Goal: Task Accomplishment & Management: Manage account settings

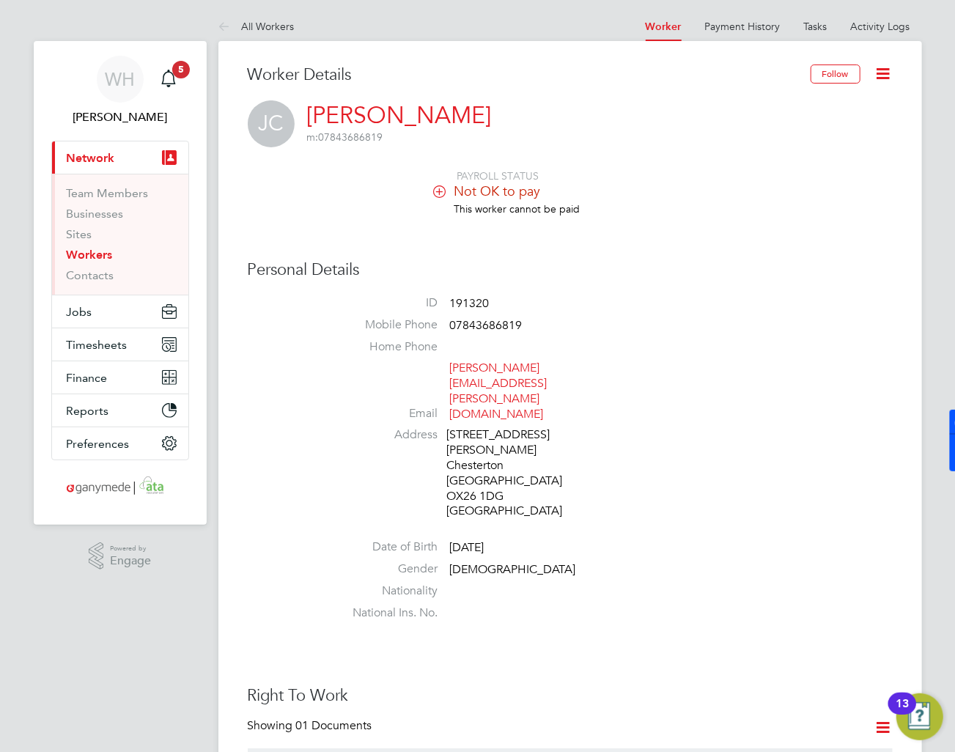
click at [89, 254] on link "Workers" at bounding box center [90, 255] width 46 height 14
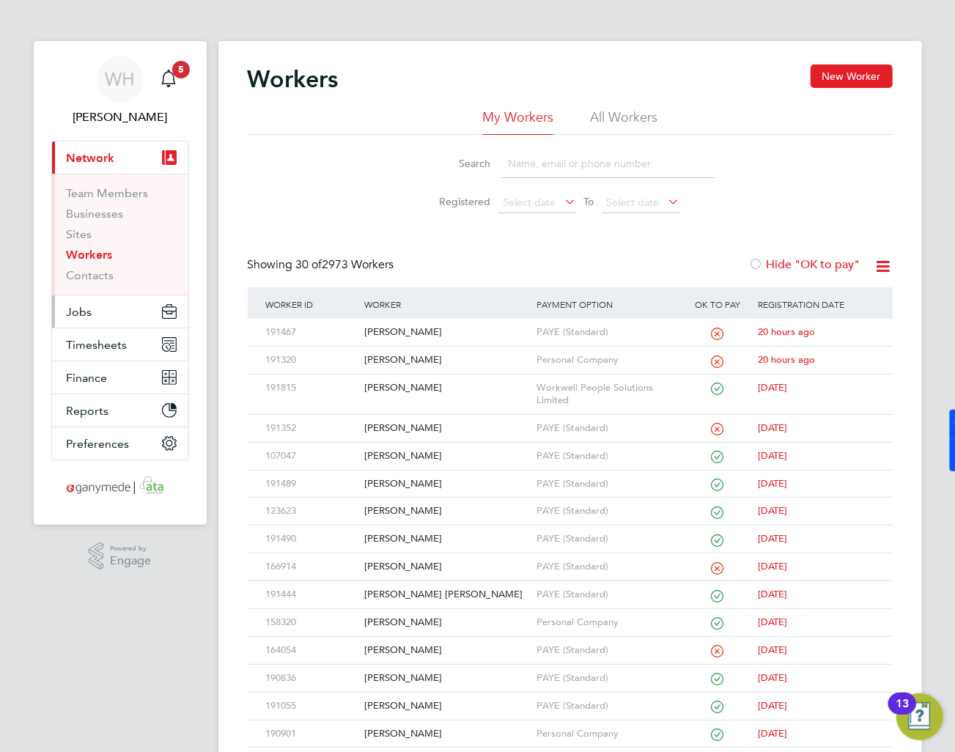
click at [103, 323] on button "Jobs" at bounding box center [120, 311] width 136 height 32
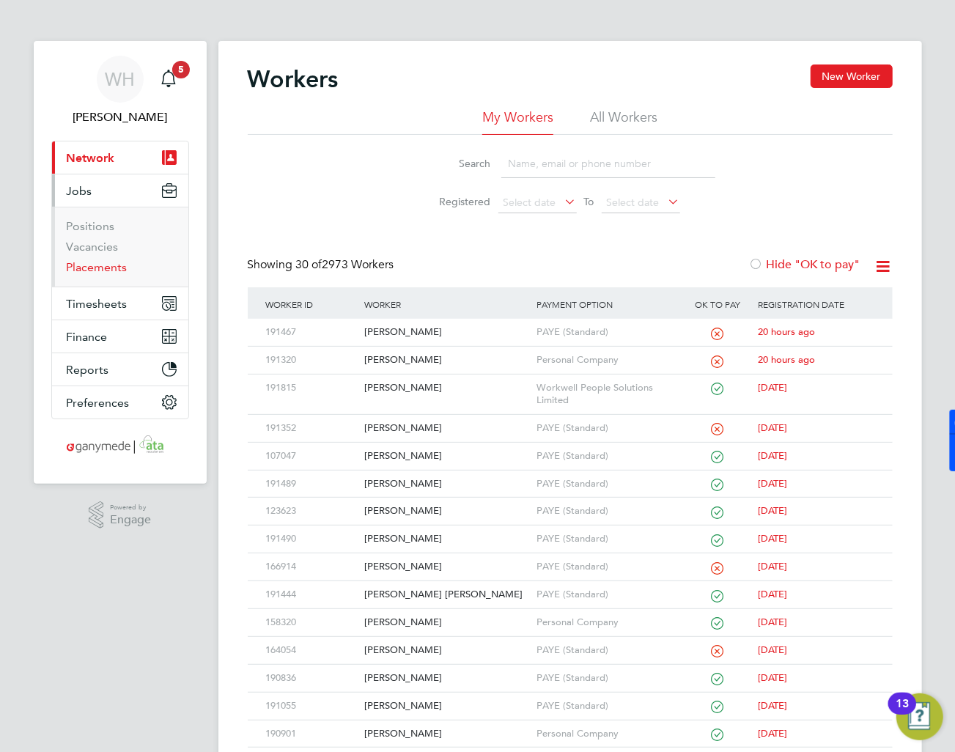
click at [103, 272] on link "Placements" at bounding box center [97, 267] width 61 height 14
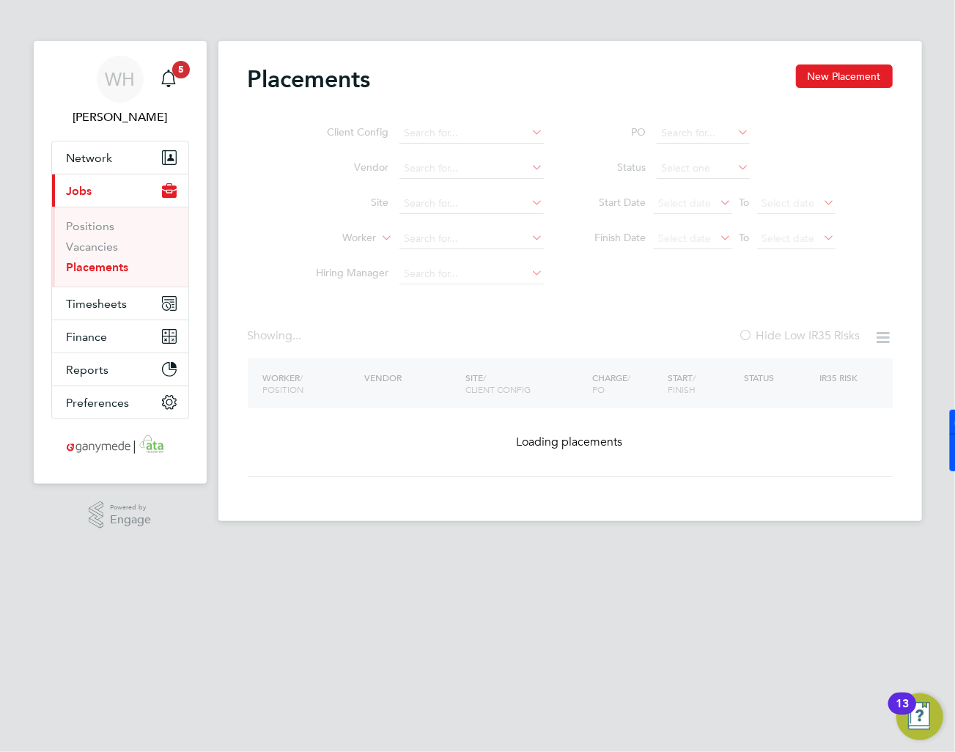
click at [425, 240] on ul "Client Config Vendor Site Worker Hiring Manager" at bounding box center [425, 204] width 276 height 176
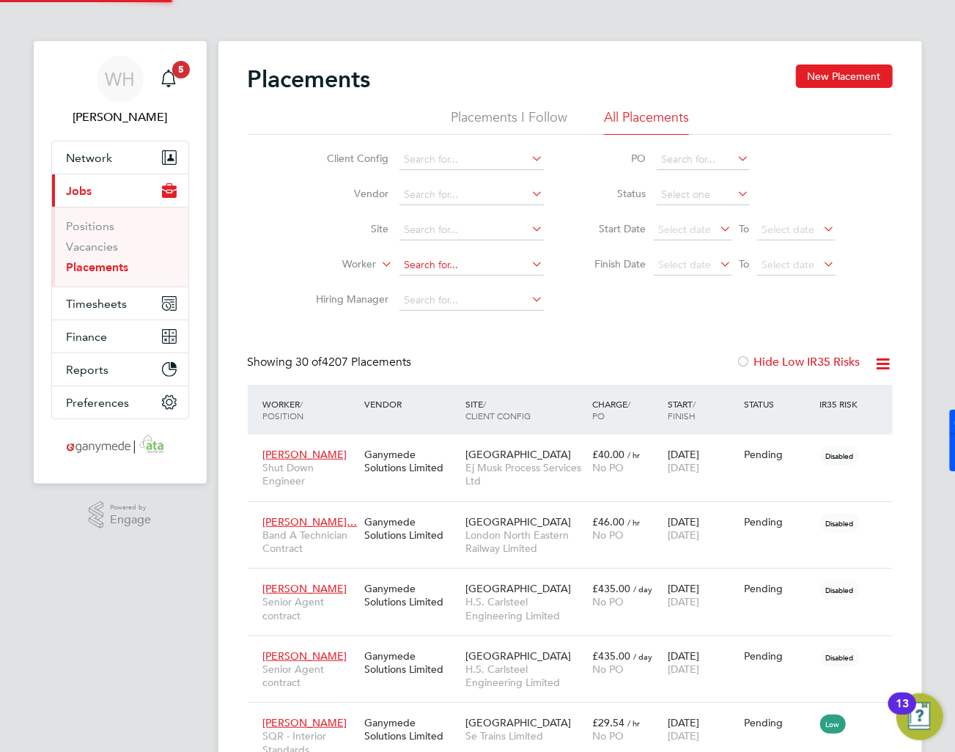
click at [418, 261] on input at bounding box center [471, 265] width 144 height 21
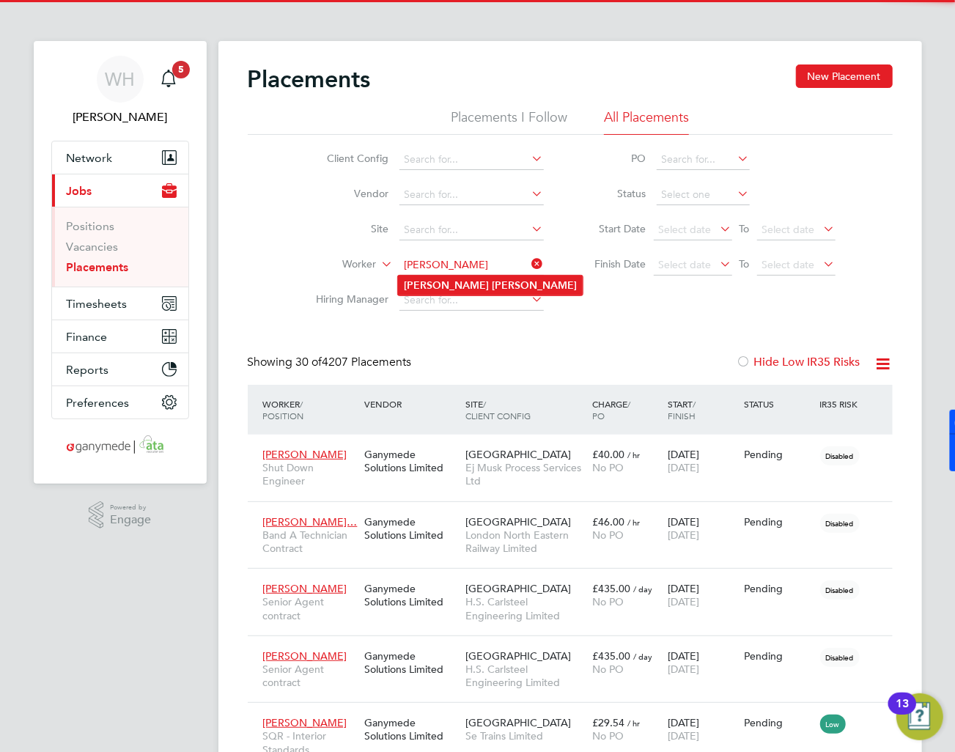
click at [492, 280] on b "[PERSON_NAME]" at bounding box center [534, 285] width 85 height 12
type input "[PERSON_NAME]"
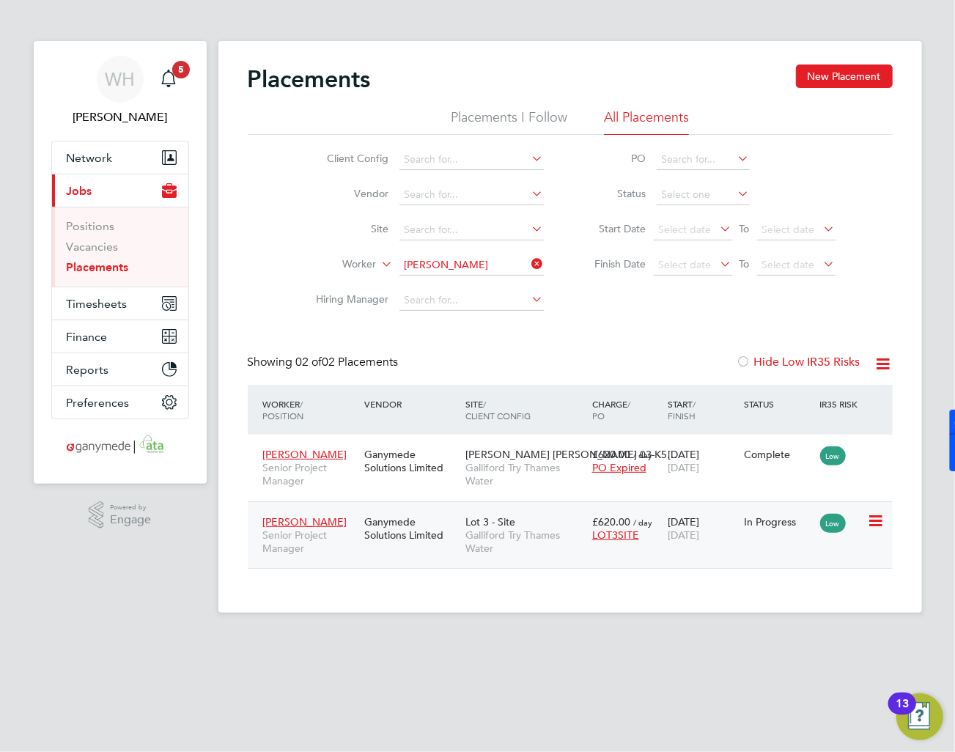
click at [333, 550] on span "Senior Project Manager" at bounding box center [310, 541] width 94 height 26
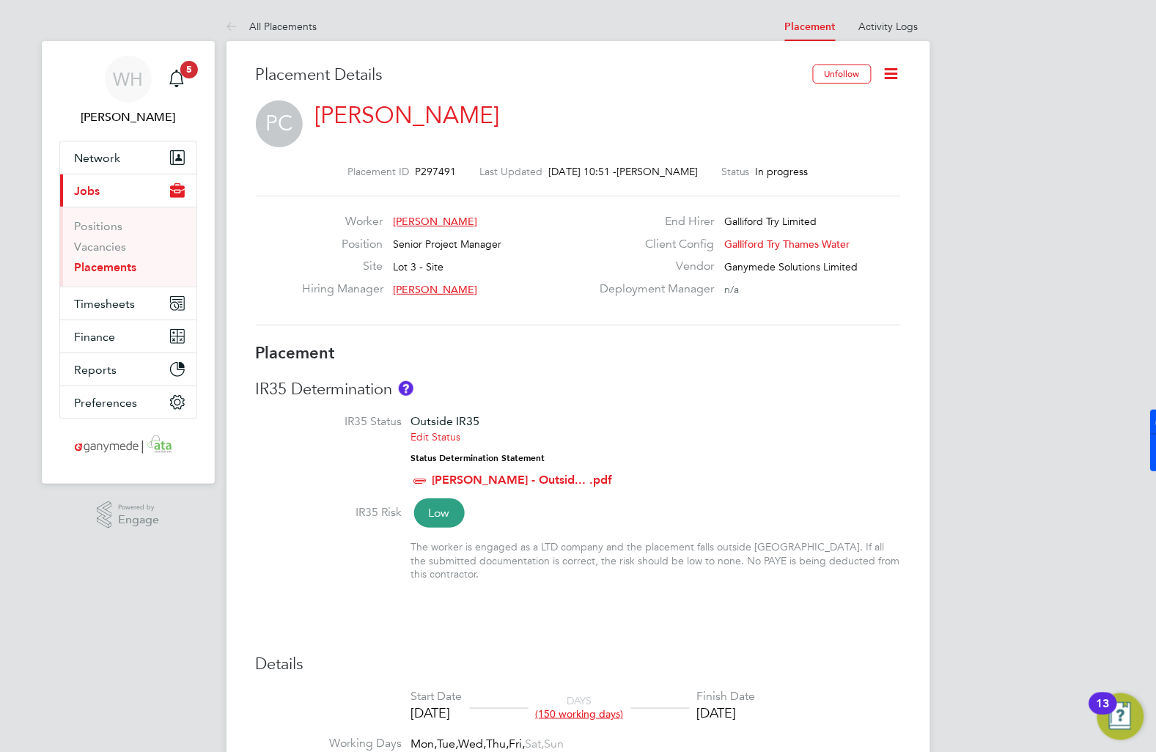
click at [885, 75] on icon at bounding box center [891, 73] width 18 height 18
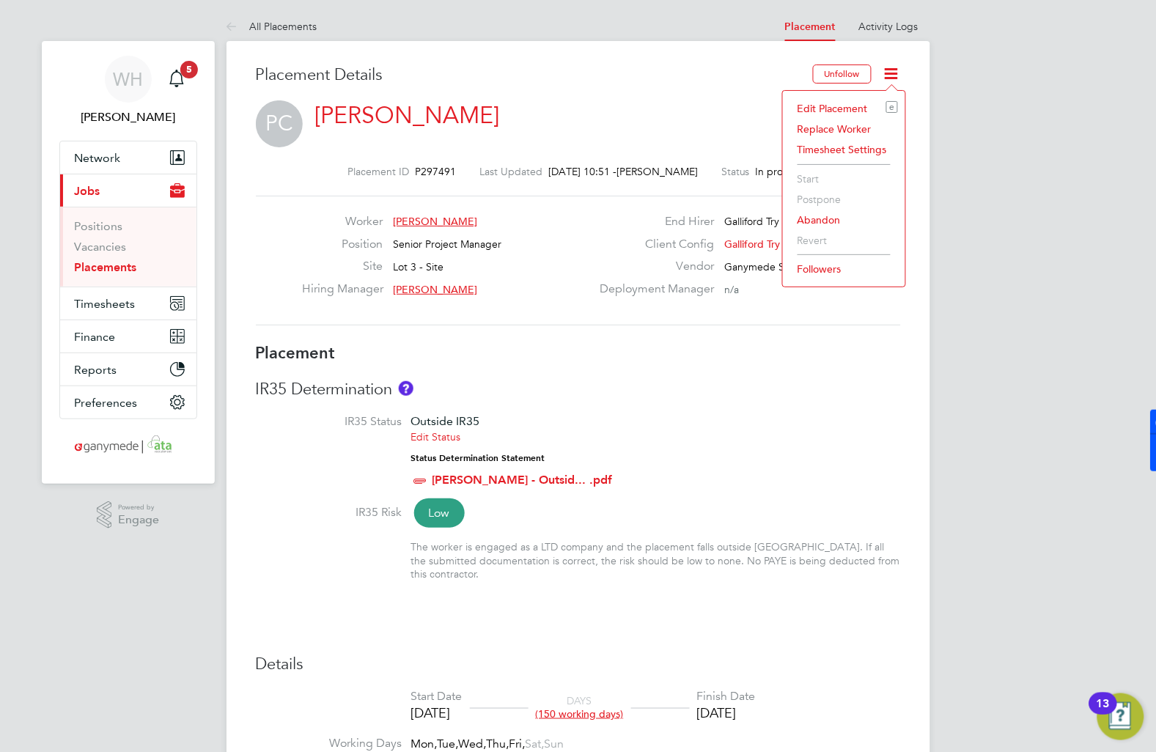
click at [846, 108] on li "Edit Placement e" at bounding box center [844, 108] width 108 height 21
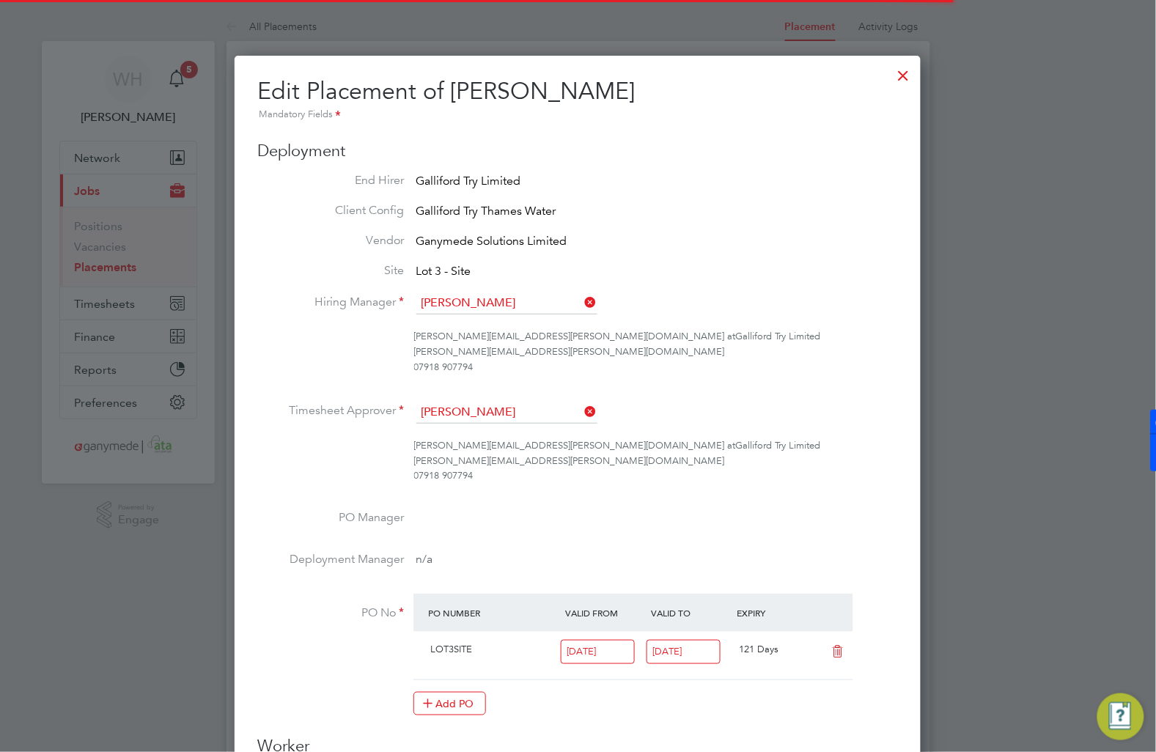
scroll to position [18, 639]
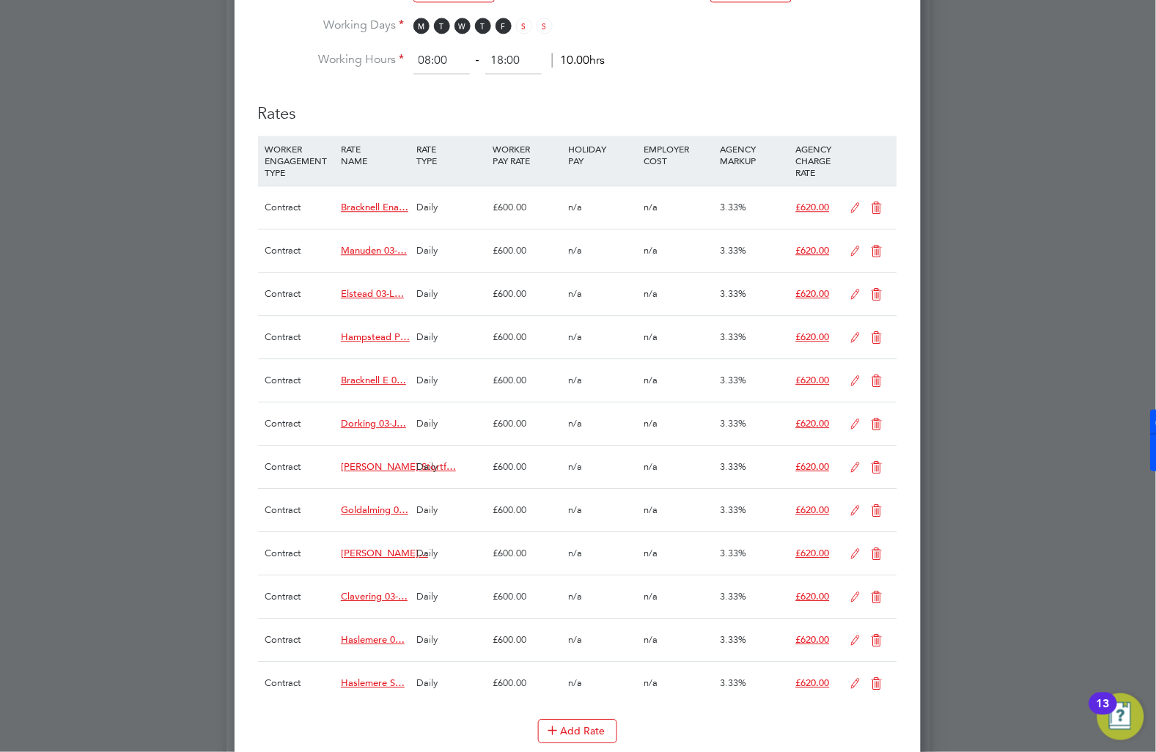
click at [881, 467] on icon at bounding box center [877, 468] width 18 height 12
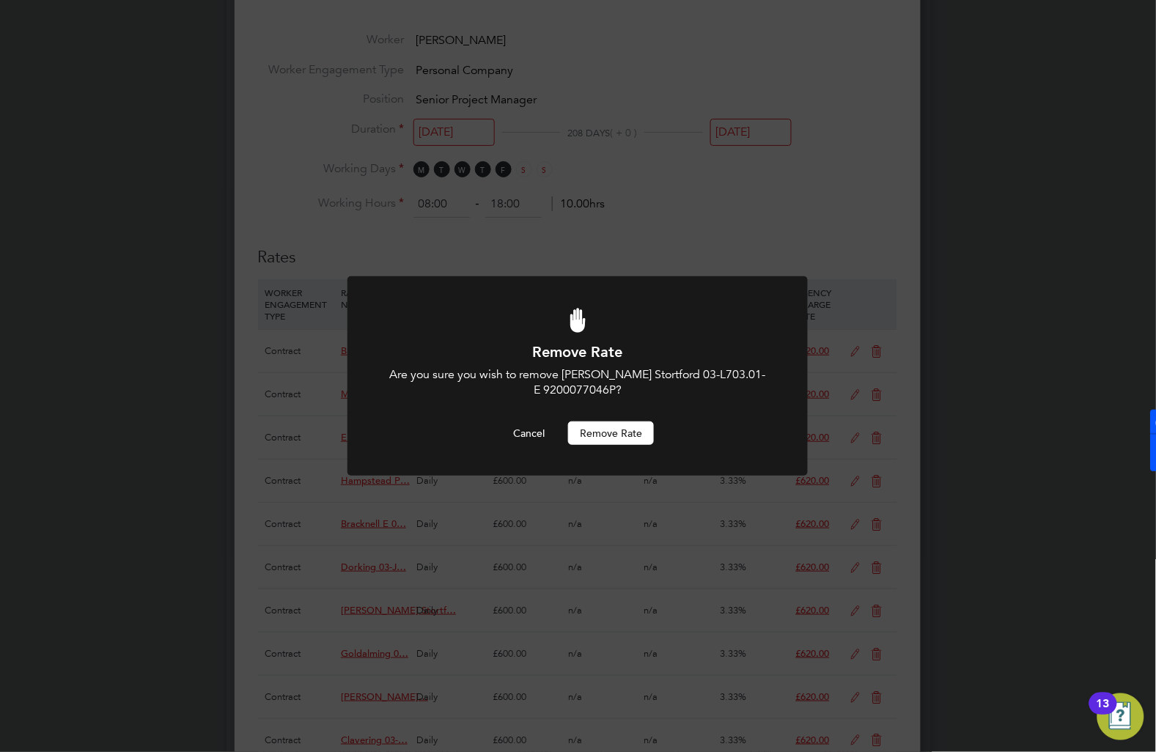
click at [623, 438] on button "Remove rate" at bounding box center [611, 432] width 86 height 23
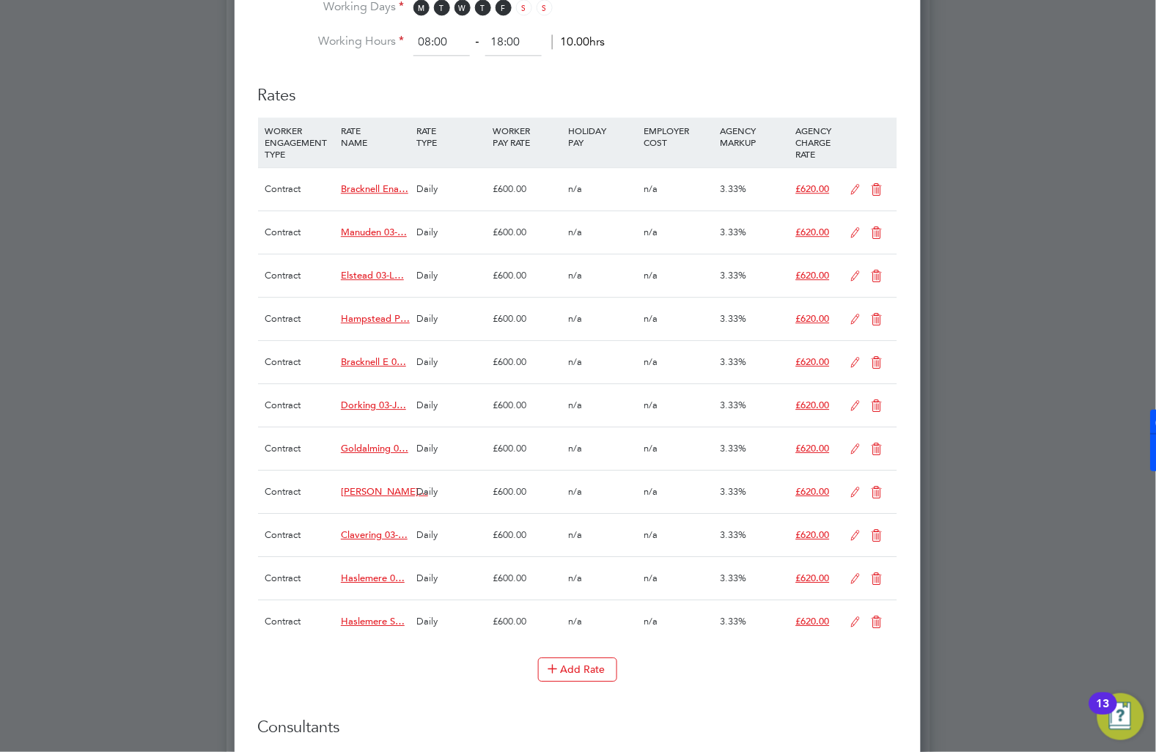
click at [880, 450] on icon at bounding box center [877, 449] width 18 height 12
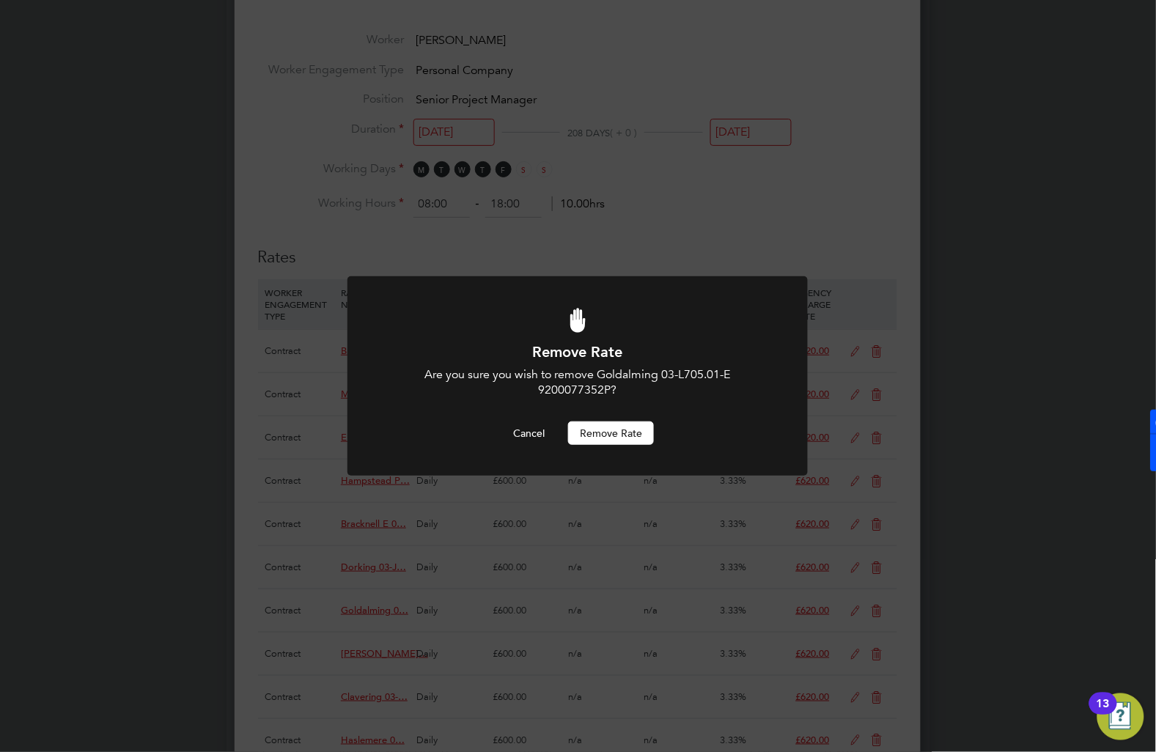
click at [622, 436] on button "Remove rate" at bounding box center [611, 432] width 86 height 23
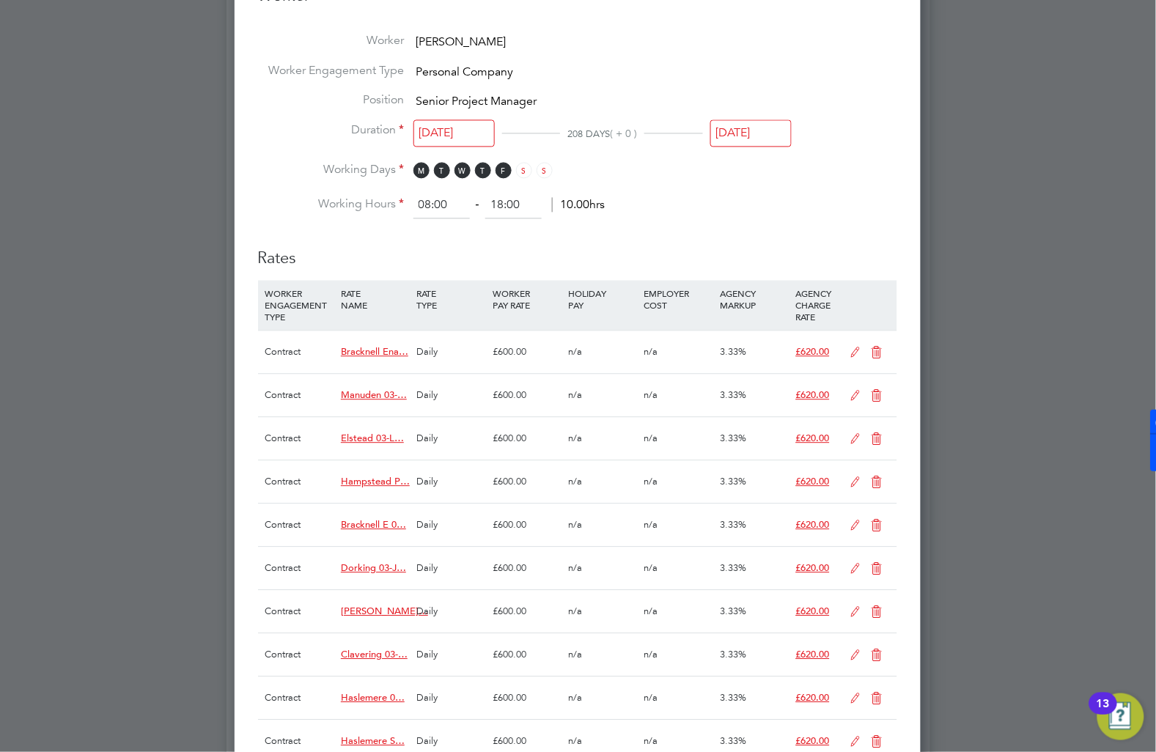
click at [874, 437] on icon at bounding box center [877, 439] width 18 height 12
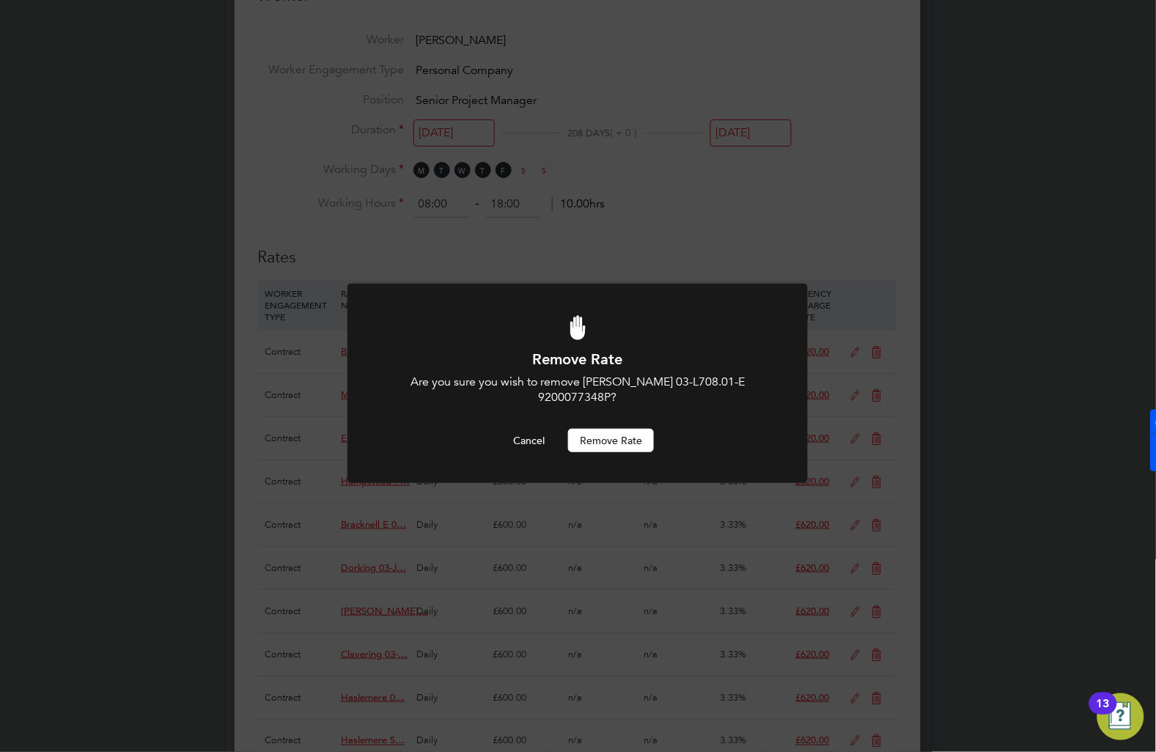
click at [609, 429] on button "Remove rate" at bounding box center [611, 440] width 86 height 23
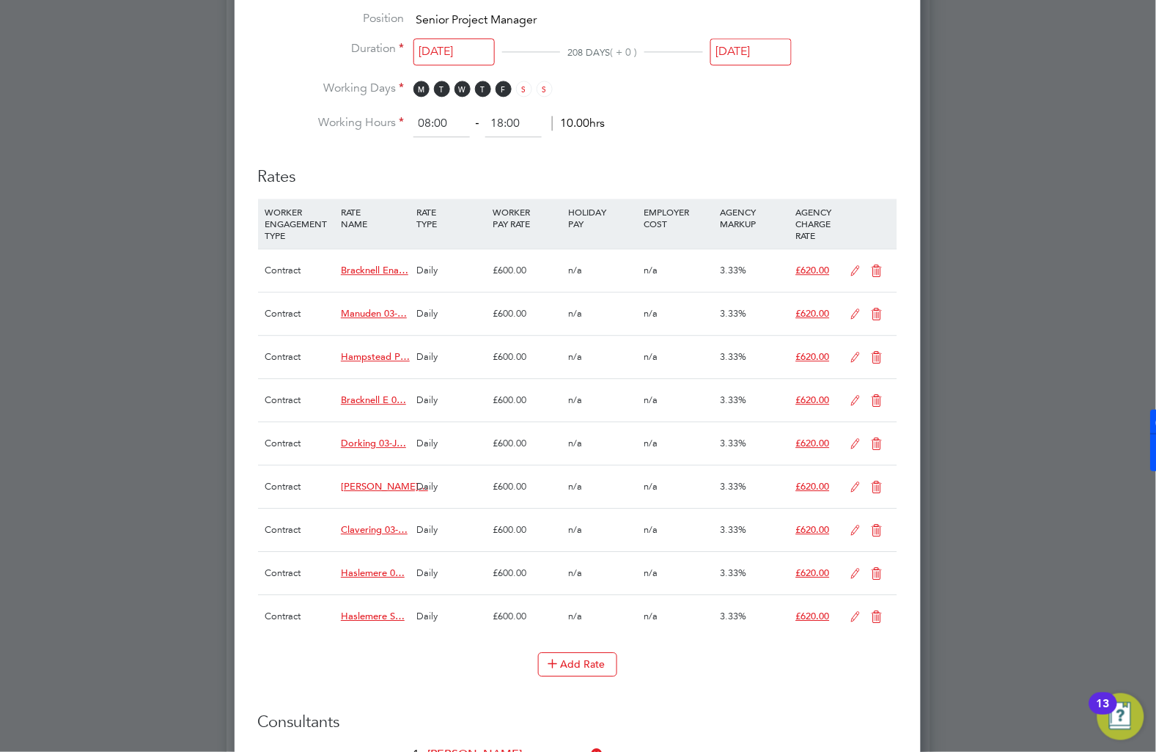
click at [876, 487] on icon at bounding box center [877, 488] width 18 height 12
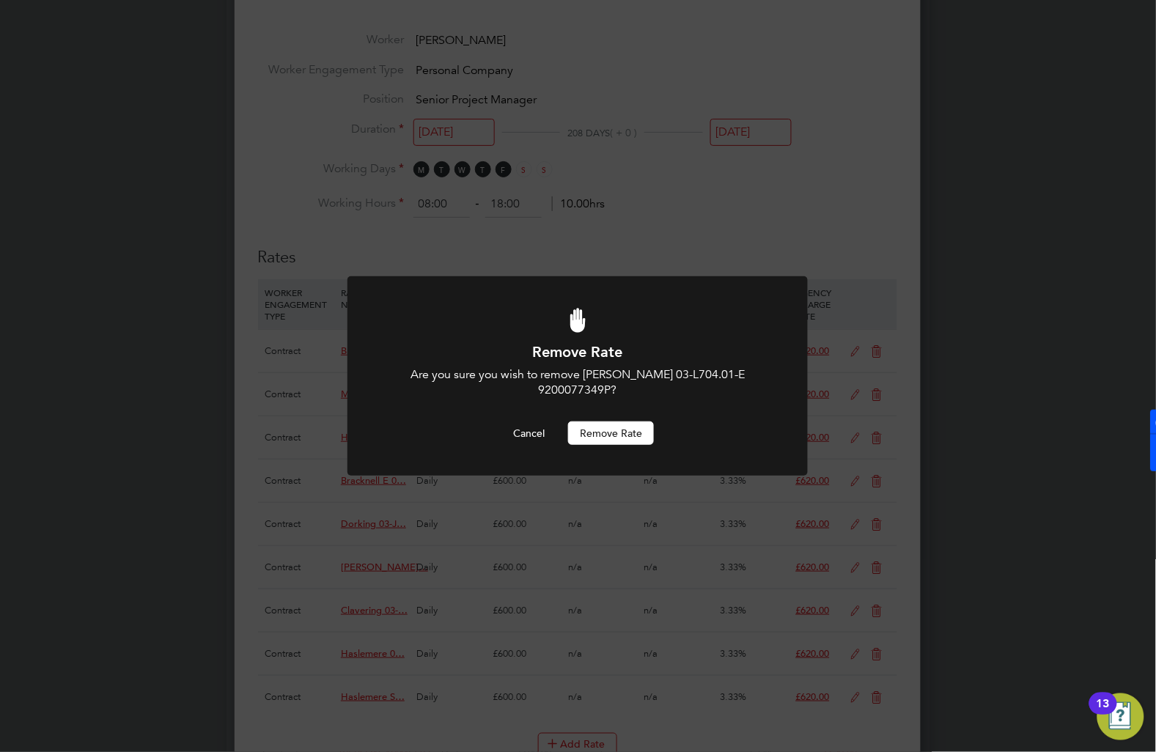
click at [629, 438] on button "Remove rate" at bounding box center [611, 432] width 86 height 23
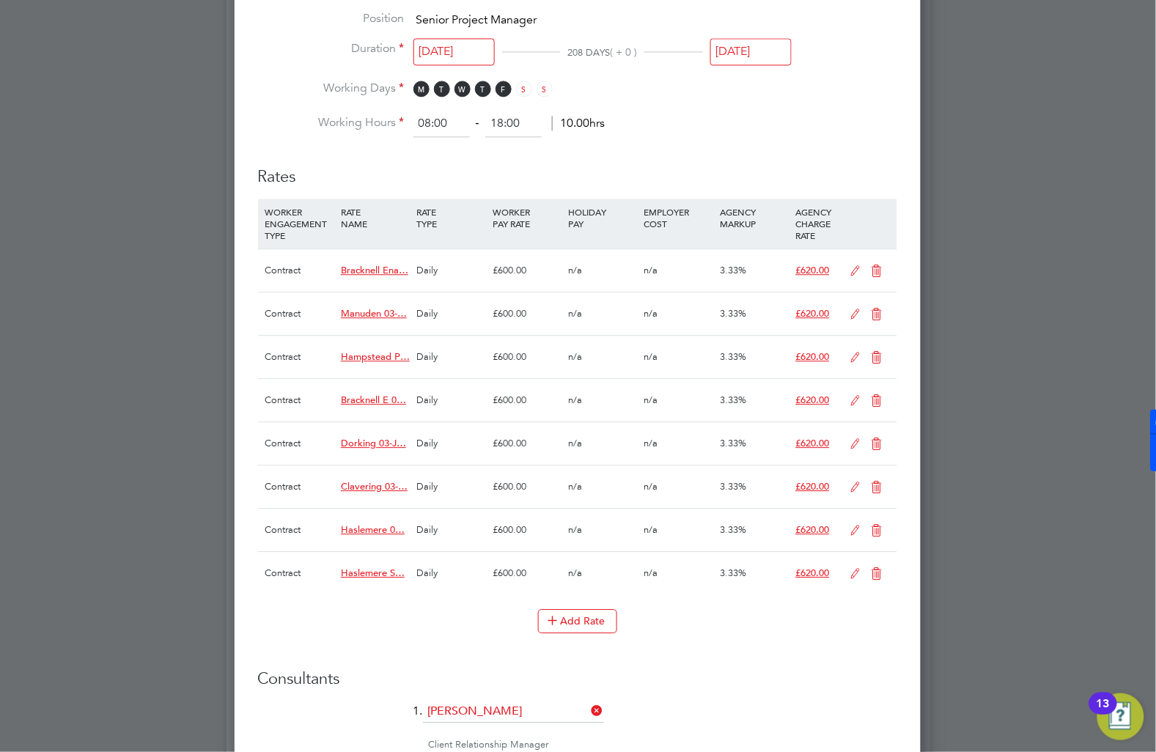
click at [877, 487] on icon at bounding box center [877, 488] width 18 height 12
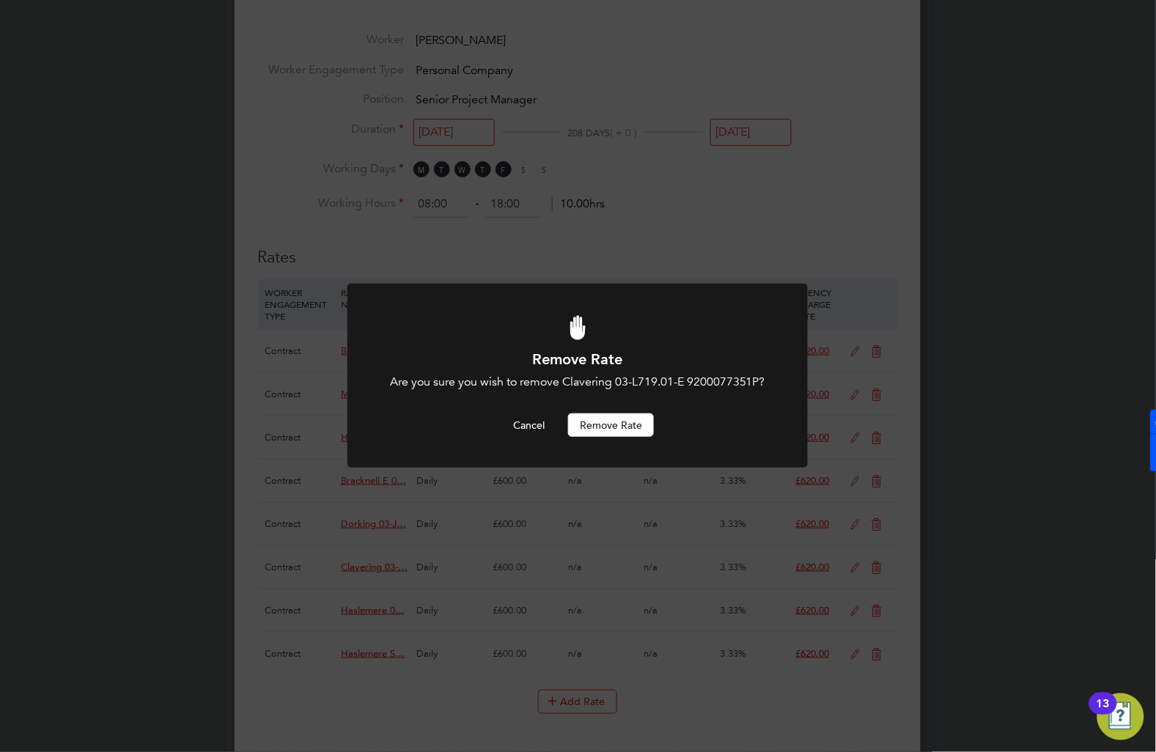
click at [628, 427] on button "Remove rate" at bounding box center [611, 424] width 86 height 23
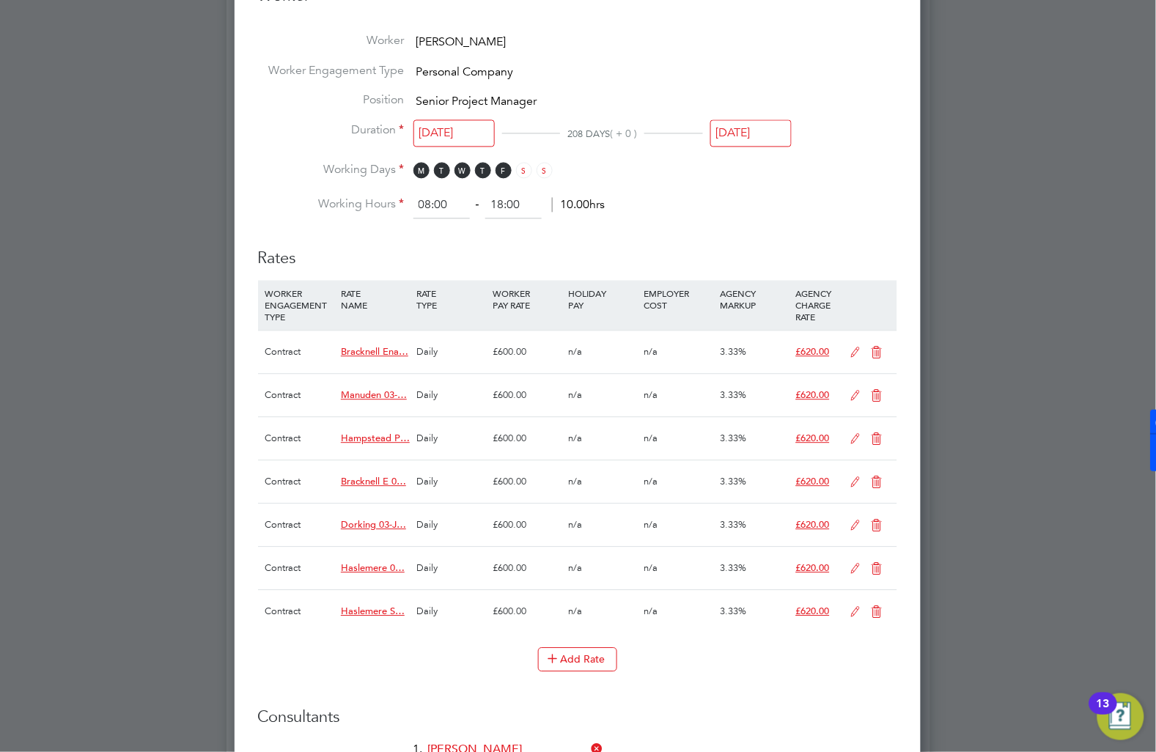
click at [881, 394] on icon at bounding box center [877, 396] width 18 height 12
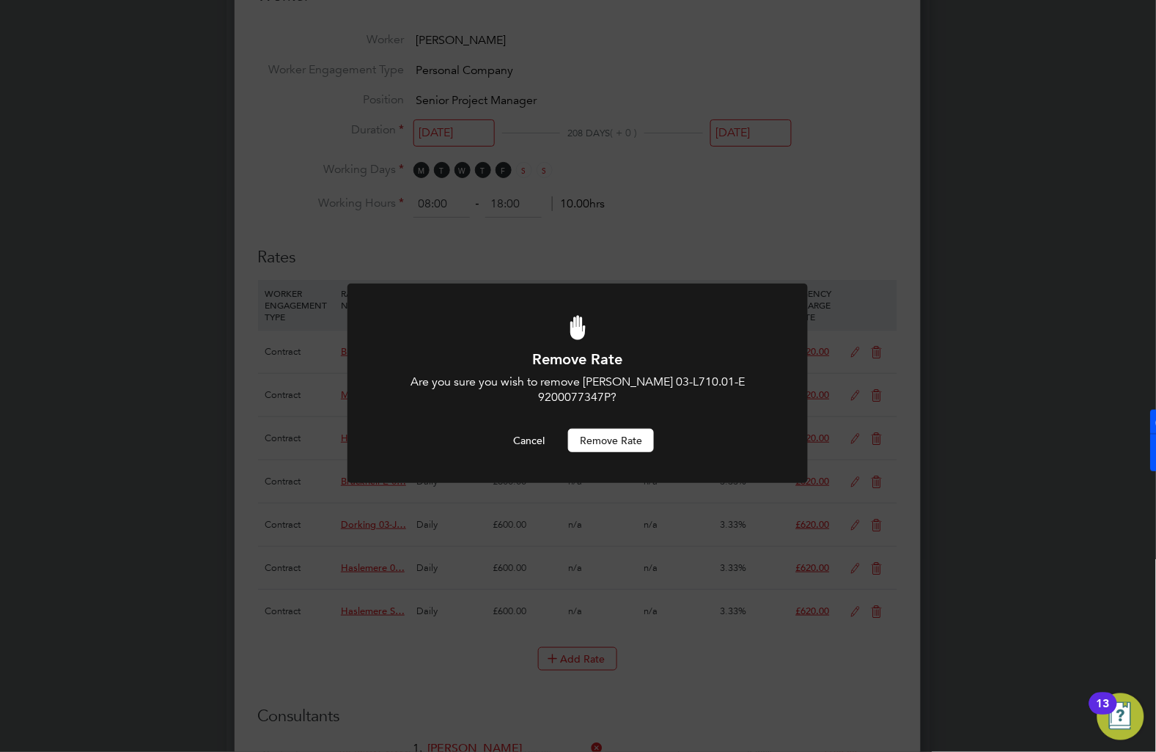
click at [607, 429] on button "Remove rate" at bounding box center [611, 440] width 86 height 23
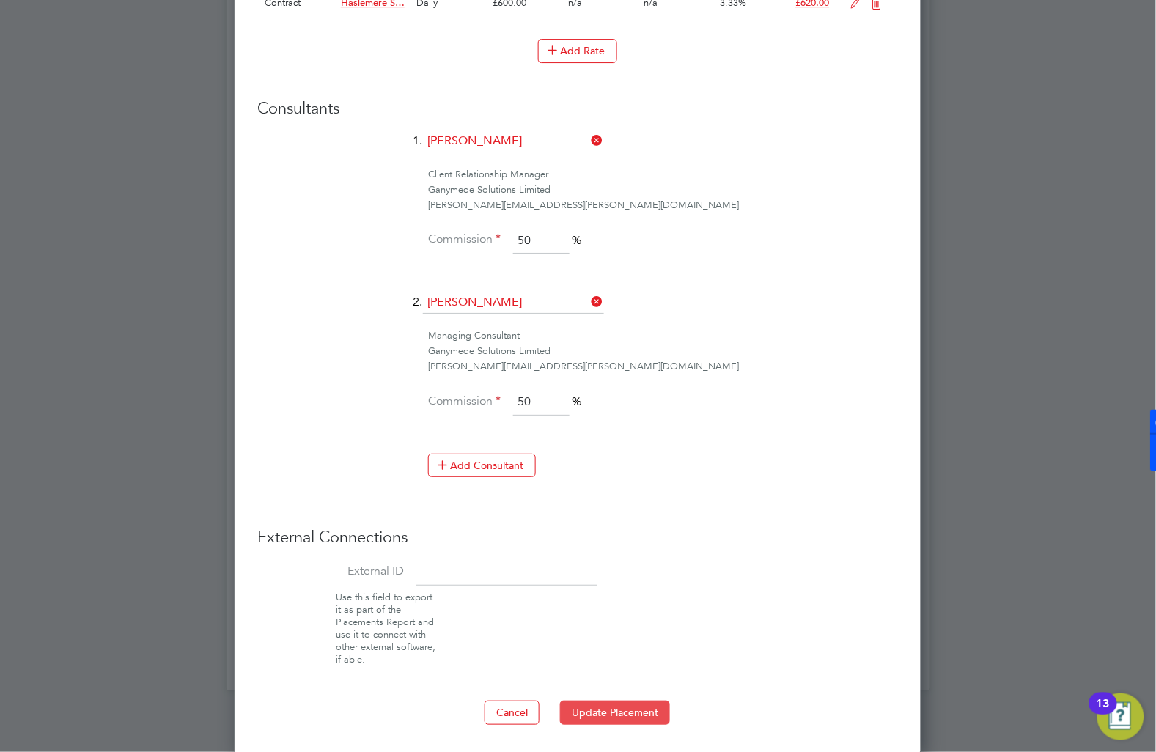
click at [591, 709] on button "Update Placement" at bounding box center [615, 712] width 110 height 23
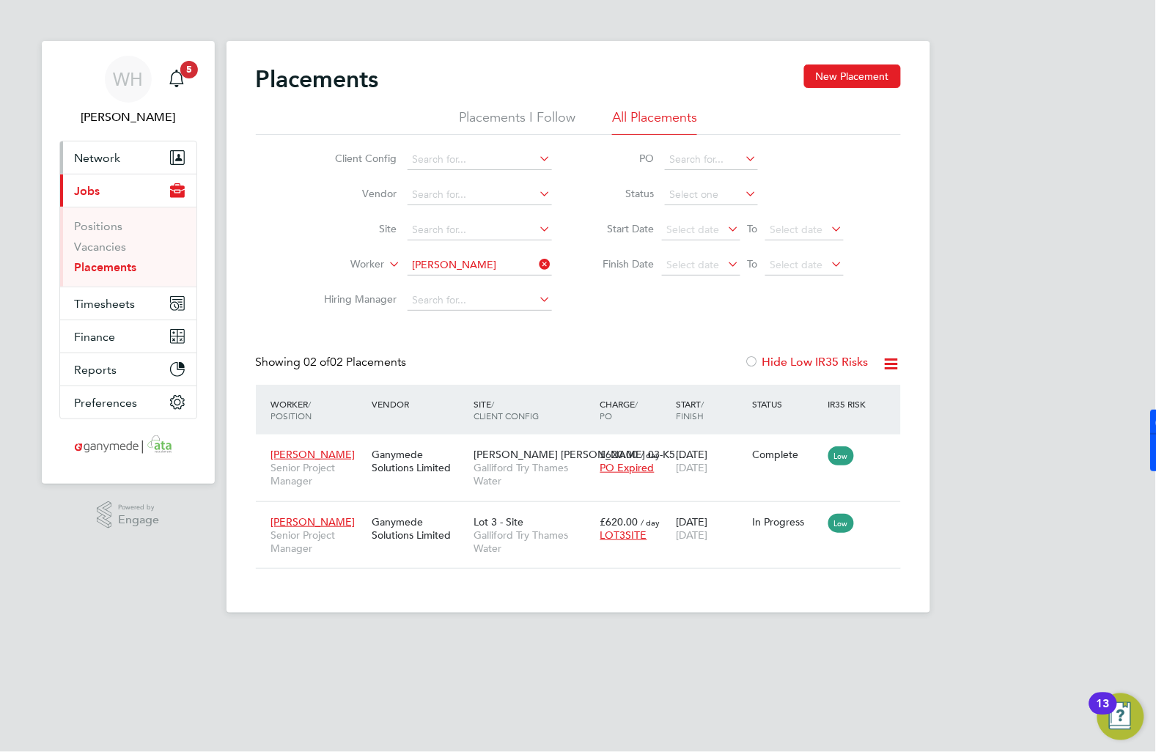
click at [108, 159] on span "Network" at bounding box center [98, 158] width 46 height 14
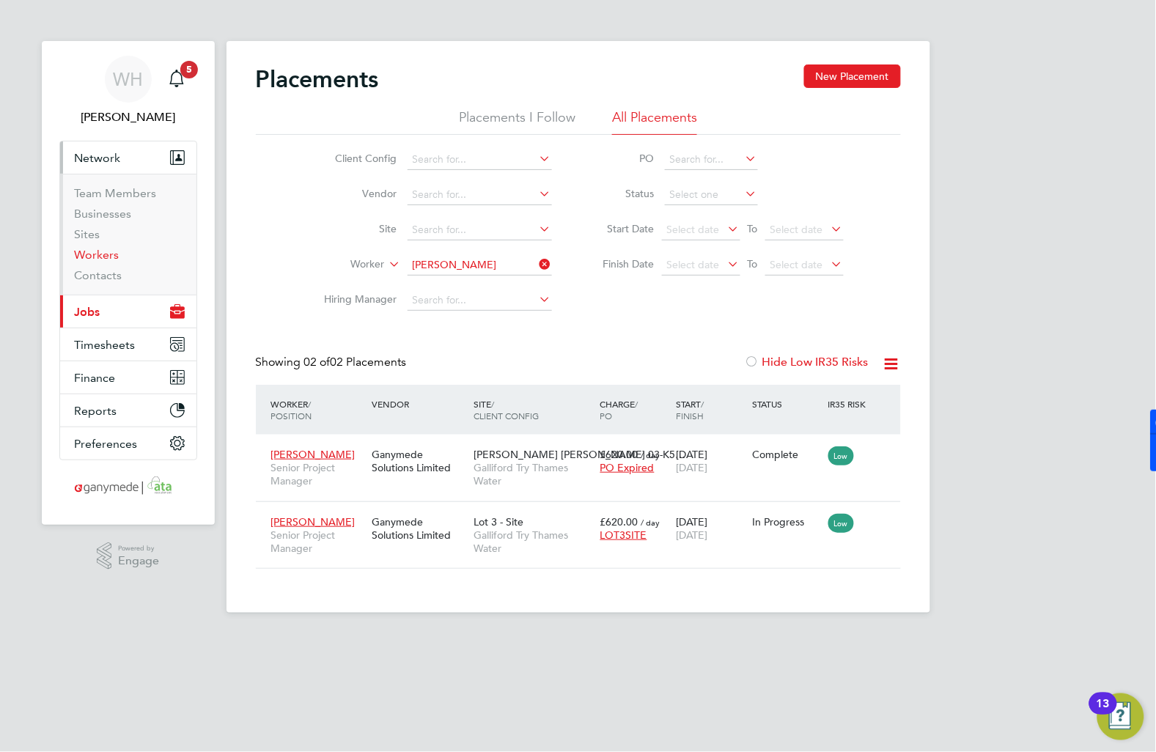
click at [106, 251] on link "Workers" at bounding box center [97, 255] width 45 height 14
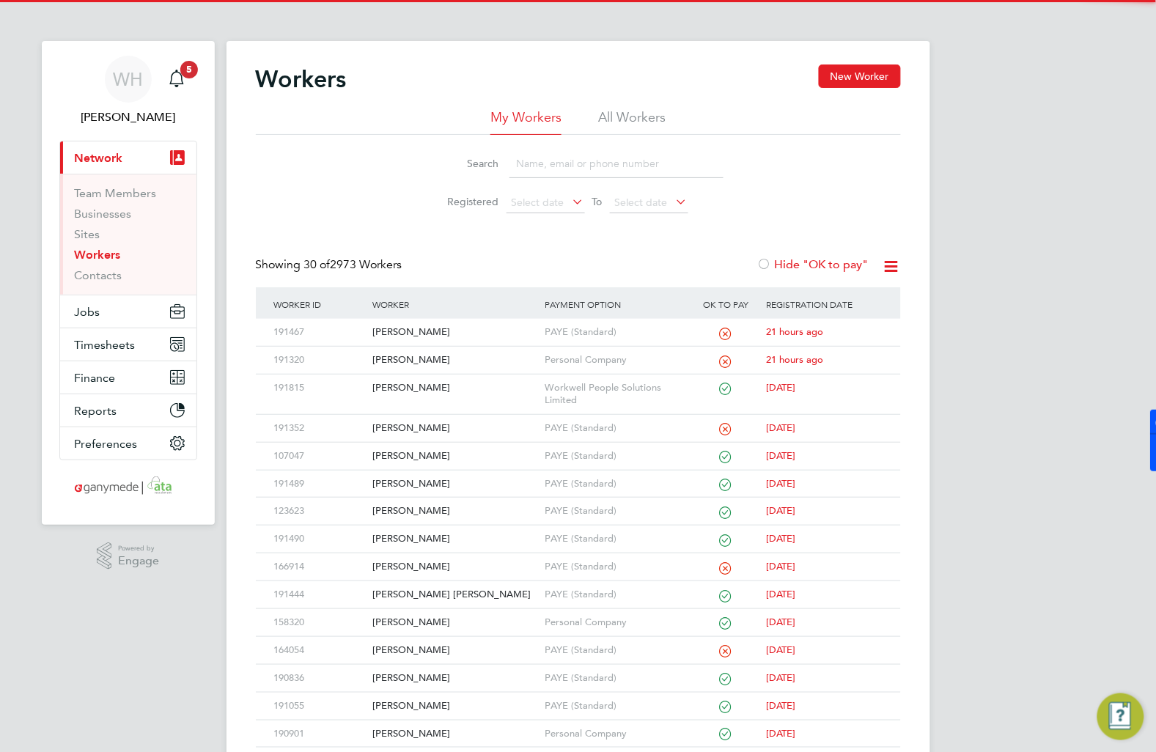
click at [546, 161] on input at bounding box center [616, 164] width 214 height 29
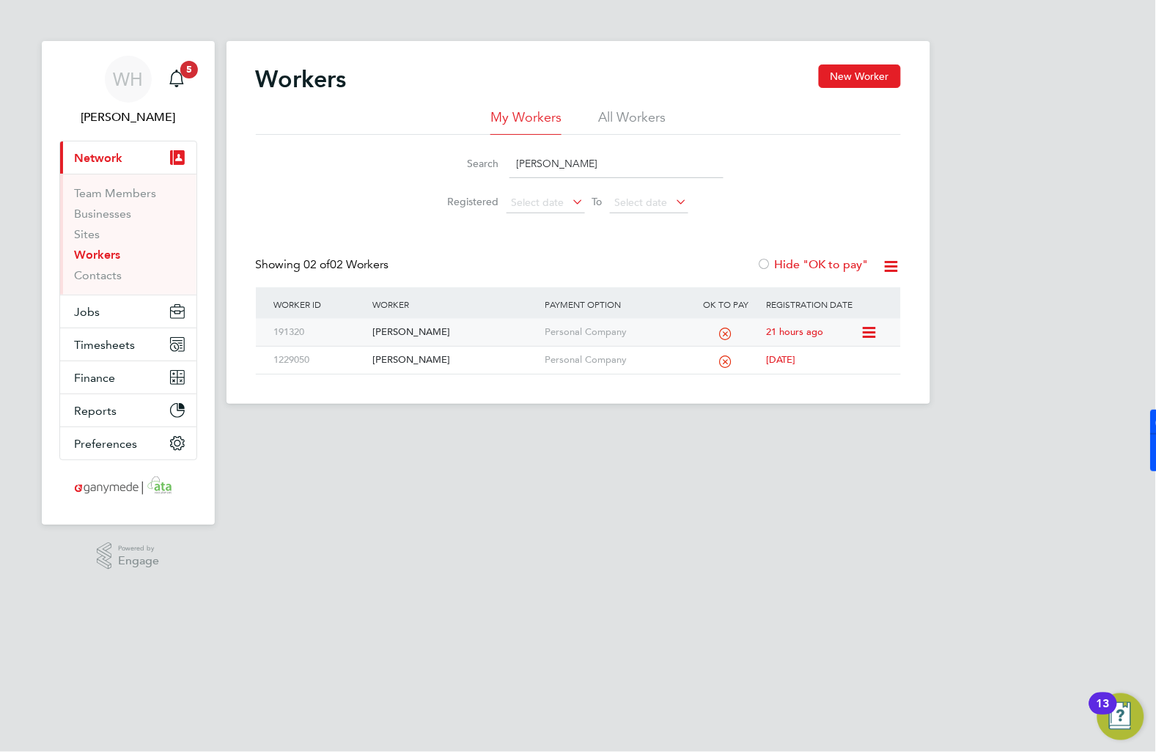
type input "[PERSON_NAME]"
click at [343, 328] on div "191320" at bounding box center [319, 332] width 98 height 27
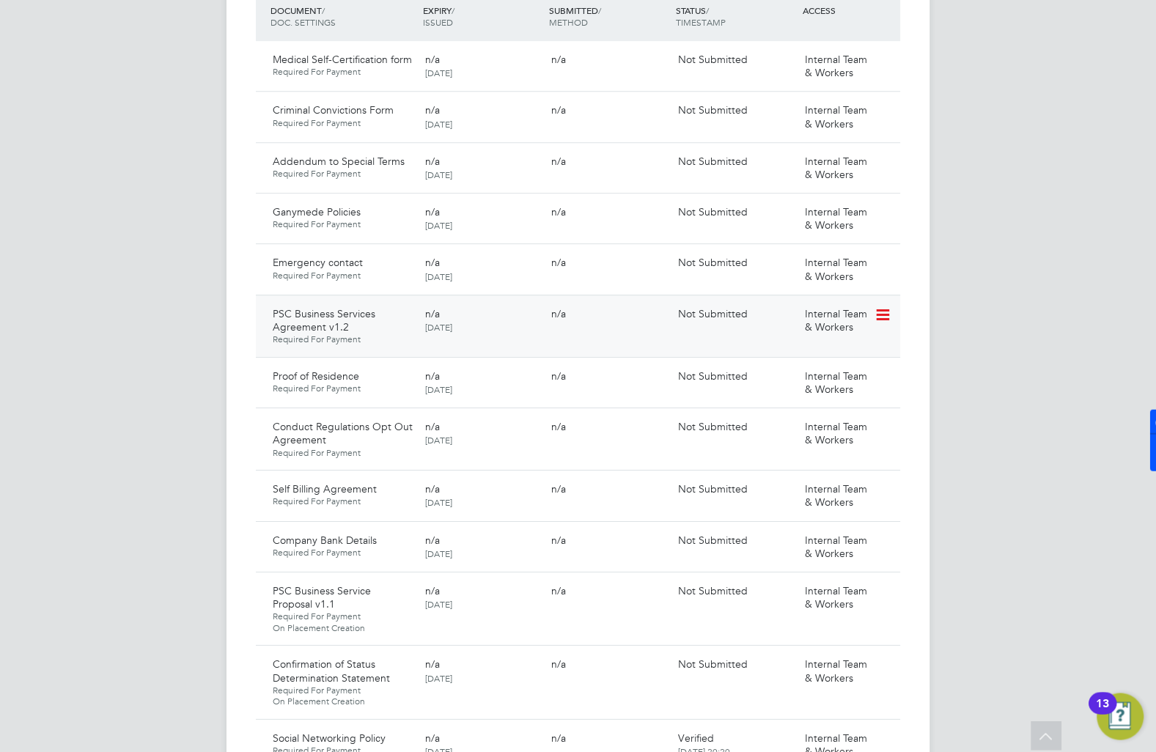
scroll to position [1140, 0]
